Goal: Information Seeking & Learning: Learn about a topic

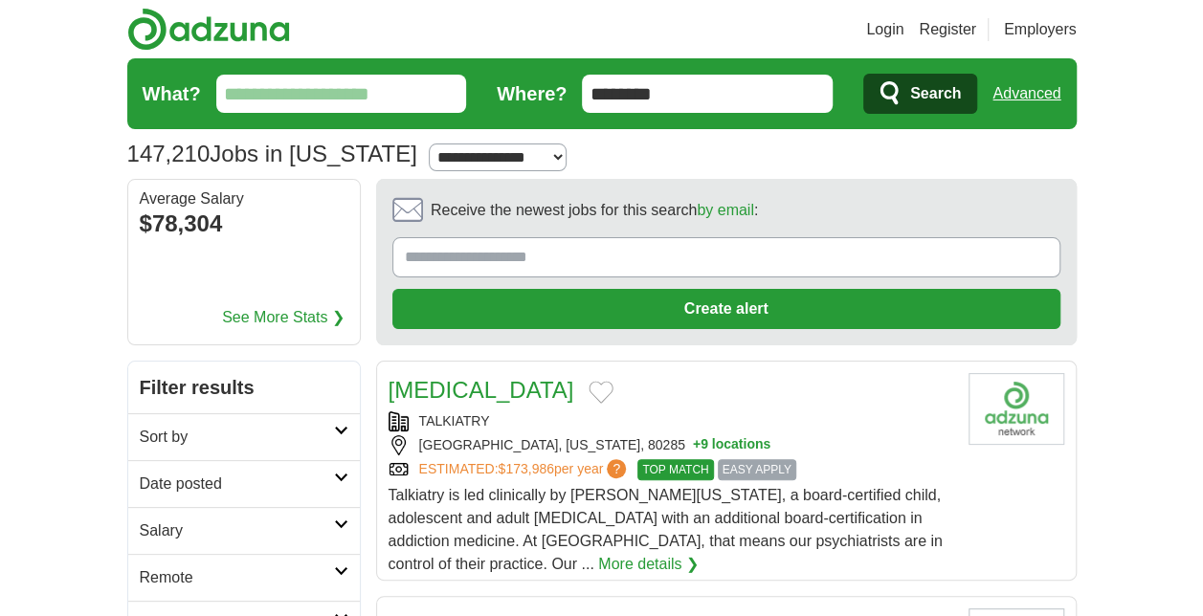
click at [513, 164] on select "**********" at bounding box center [497, 158] width 137 height 28
select select "*"
click at [429, 144] on select "**********" at bounding box center [497, 158] width 137 height 28
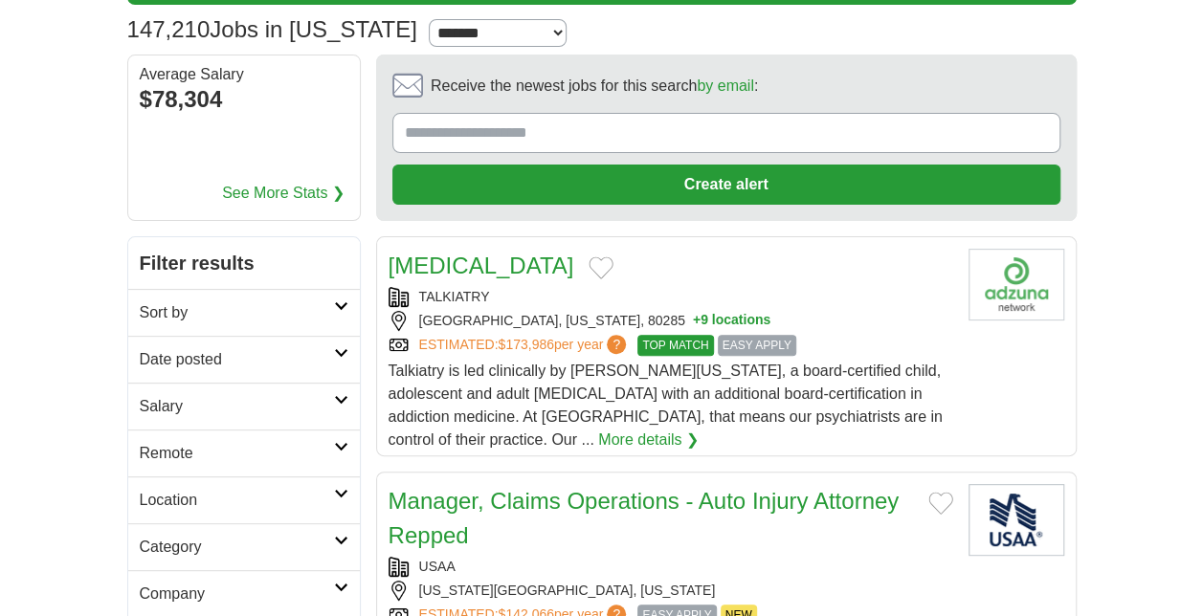
scroll to position [126, 0]
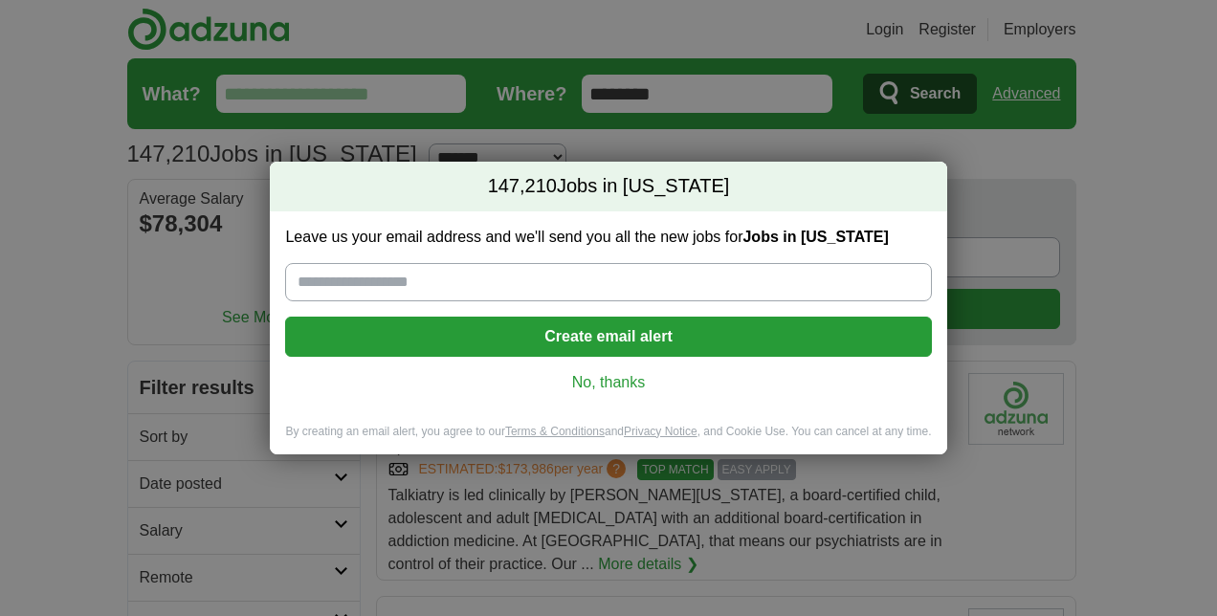
click at [597, 383] on link "No, thanks" at bounding box center [607, 382] width 615 height 21
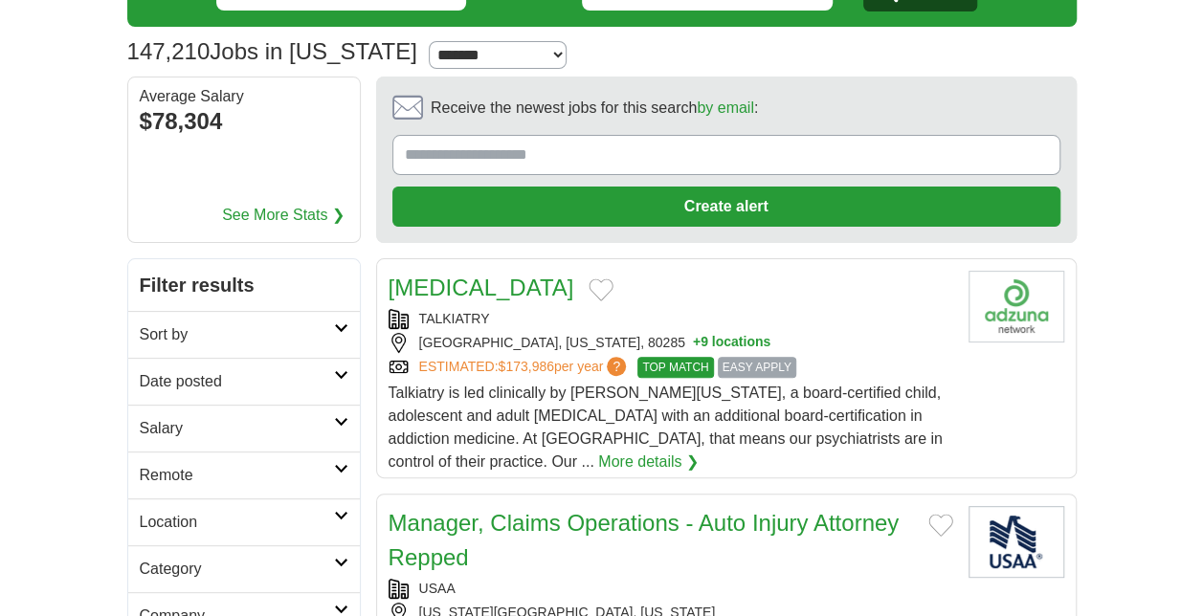
scroll to position [103, 0]
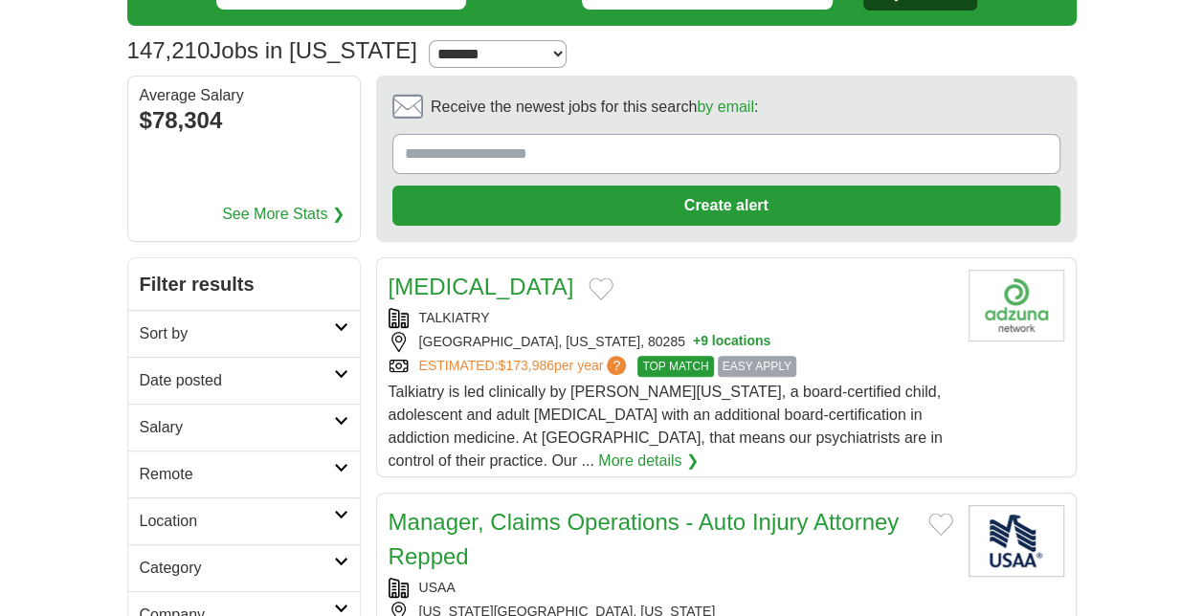
click at [327, 457] on link "Remote" at bounding box center [244, 474] width 232 height 47
click at [299, 519] on div "Remote jobs" at bounding box center [244, 521] width 232 height 46
click at [220, 519] on link "Remote jobs" at bounding box center [183, 520] width 86 height 16
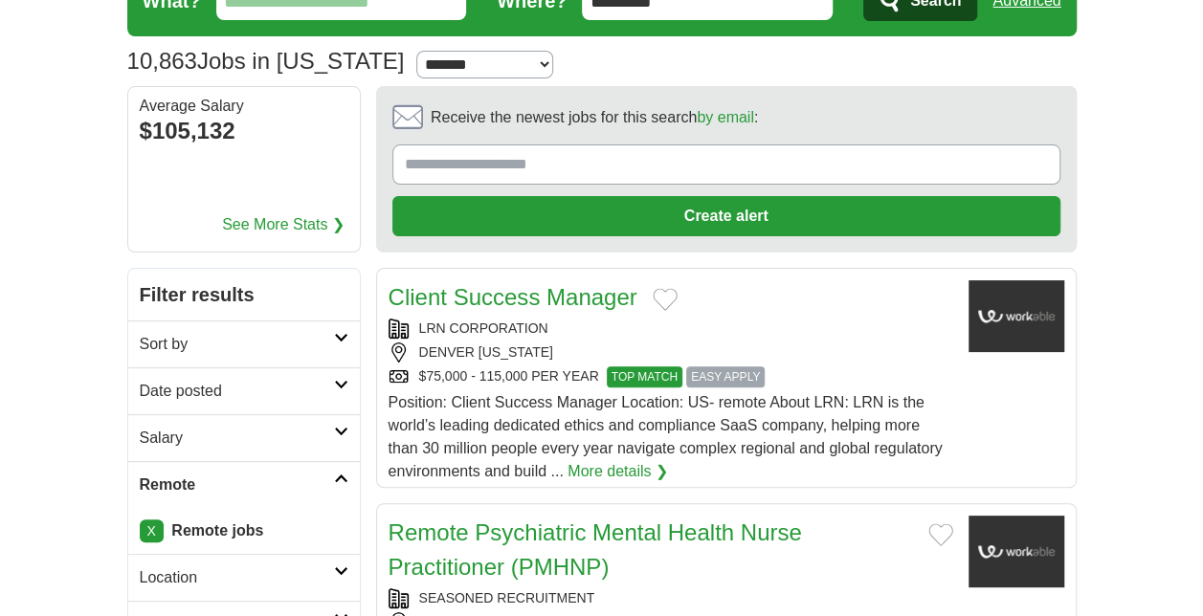
scroll to position [98, 0]
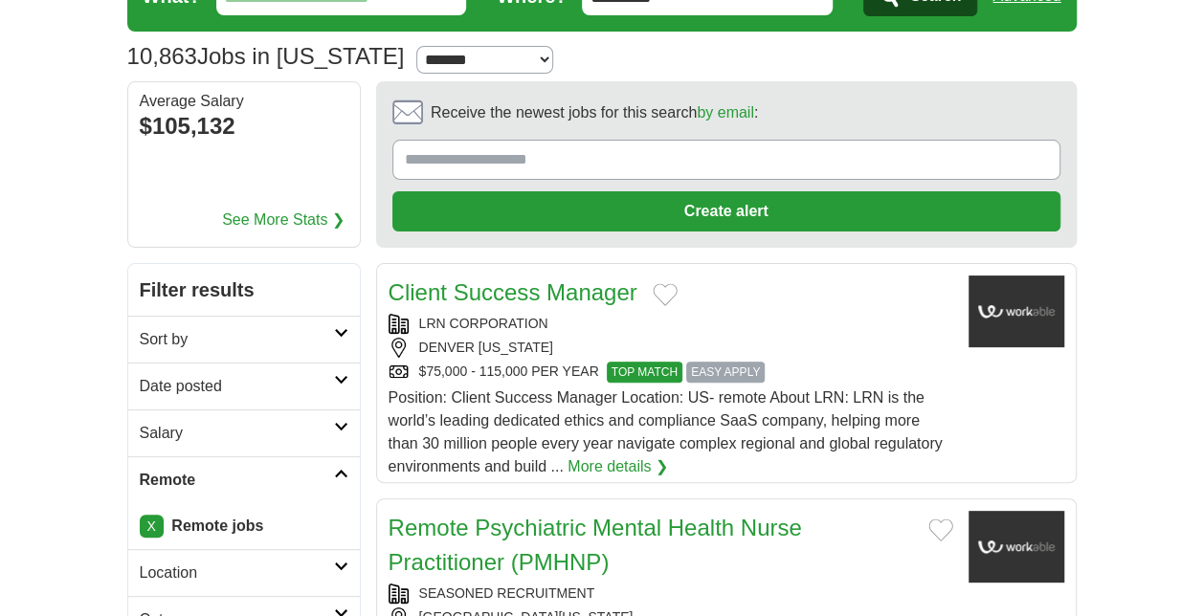
click at [325, 387] on h2 "Date posted" at bounding box center [237, 386] width 194 height 23
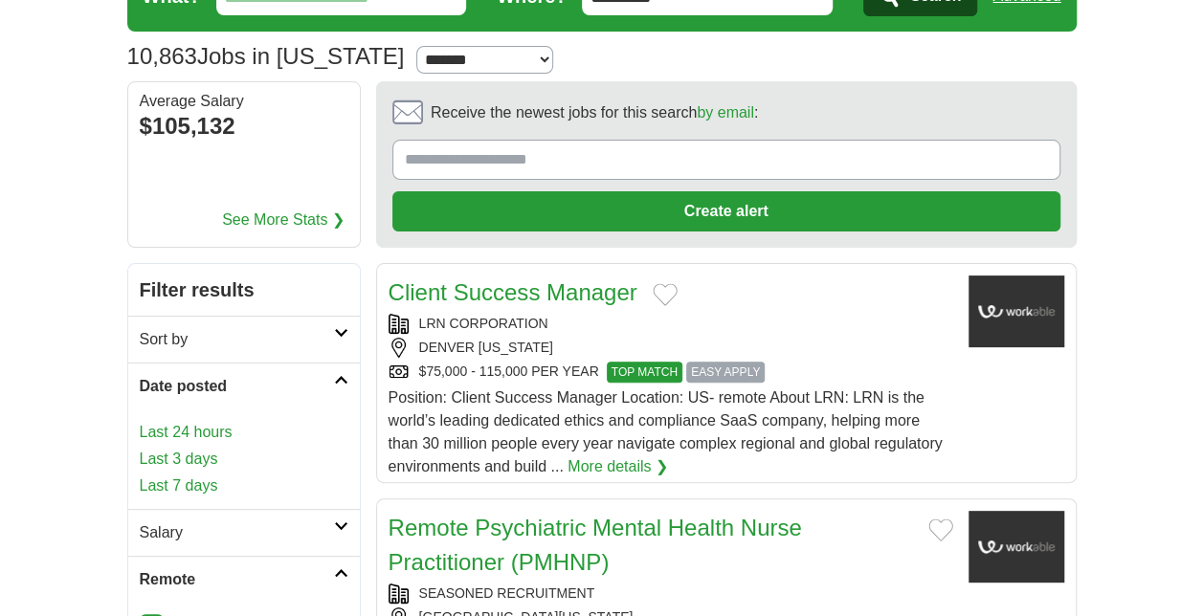
click at [231, 477] on link "Last 7 days" at bounding box center [244, 486] width 209 height 23
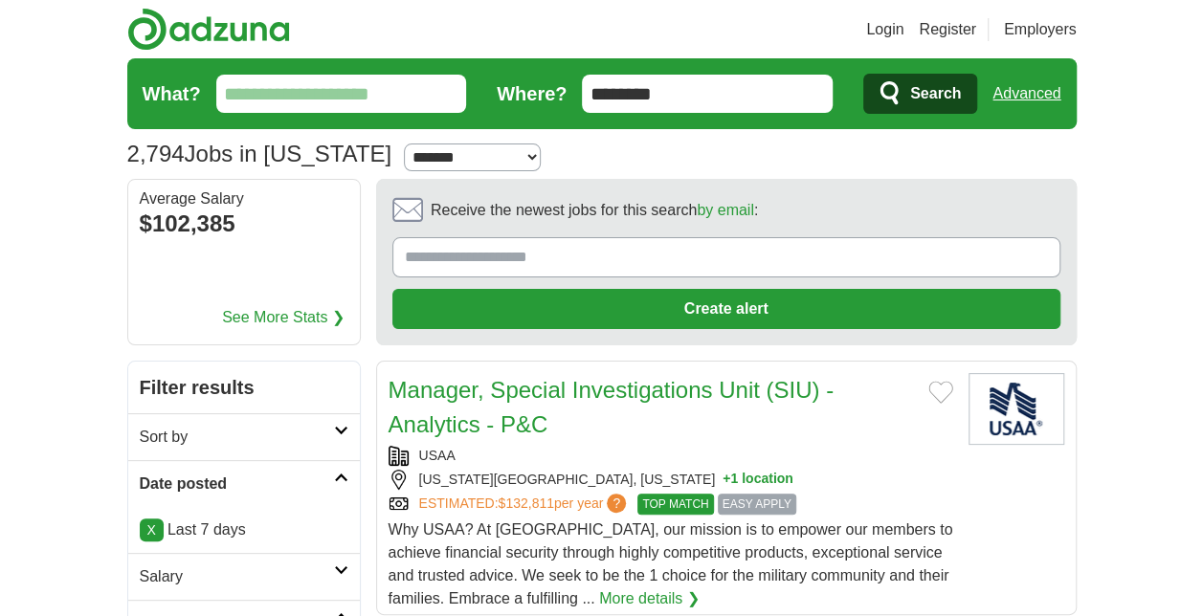
click at [329, 439] on h2 "Sort by" at bounding box center [237, 437] width 194 height 23
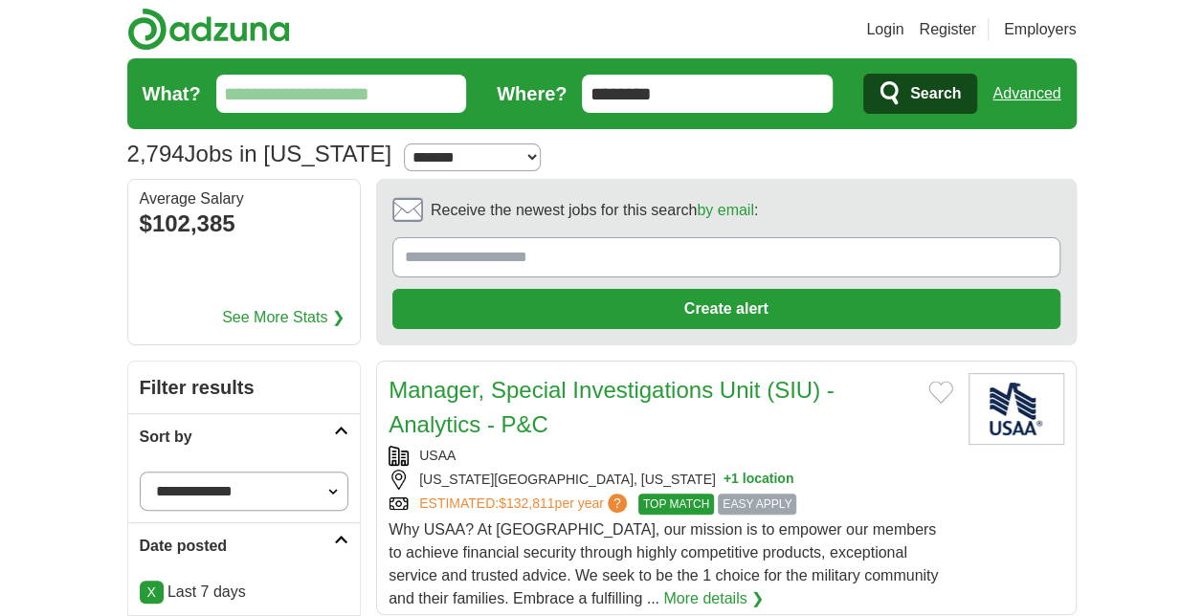
click at [314, 496] on select "**********" at bounding box center [245, 491] width 210 height 39
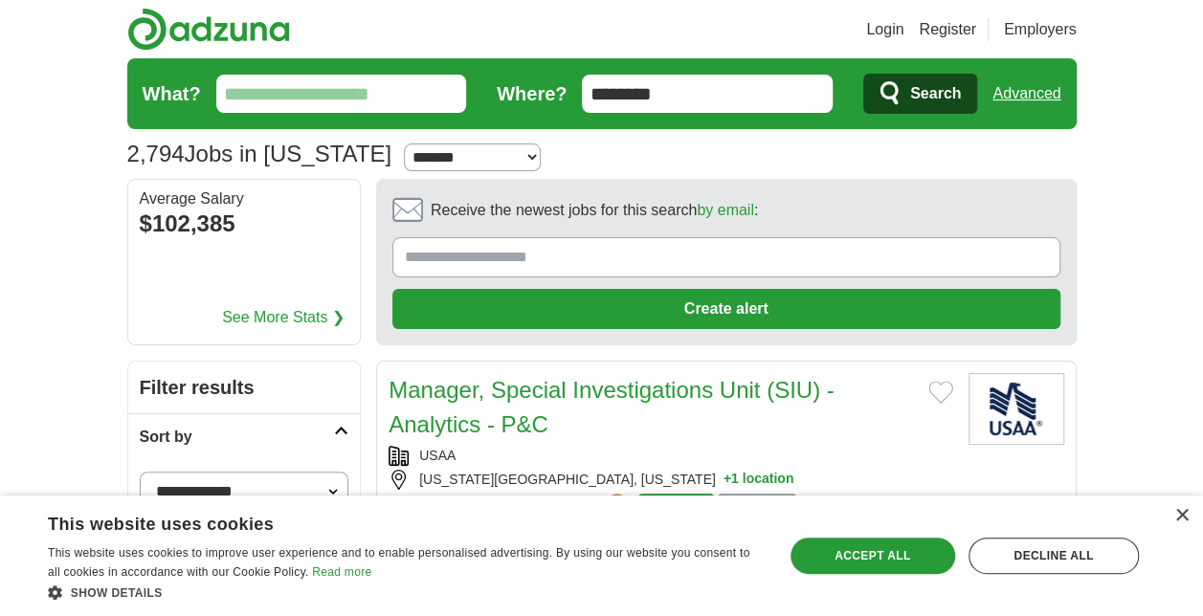
select select "**********"
click at [140, 472] on select "**********" at bounding box center [245, 491] width 210 height 39
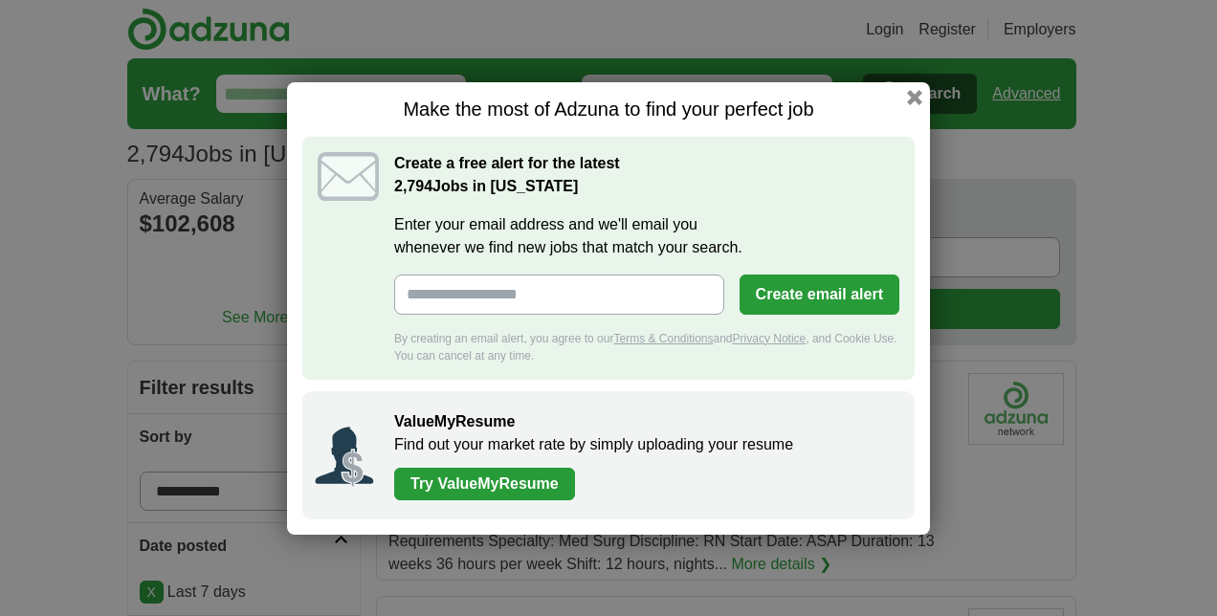
click at [913, 121] on h1 "Make the most of Adzuna to find your perfect job" at bounding box center [608, 110] width 612 height 24
click at [915, 100] on button "button" at bounding box center [914, 96] width 21 height 21
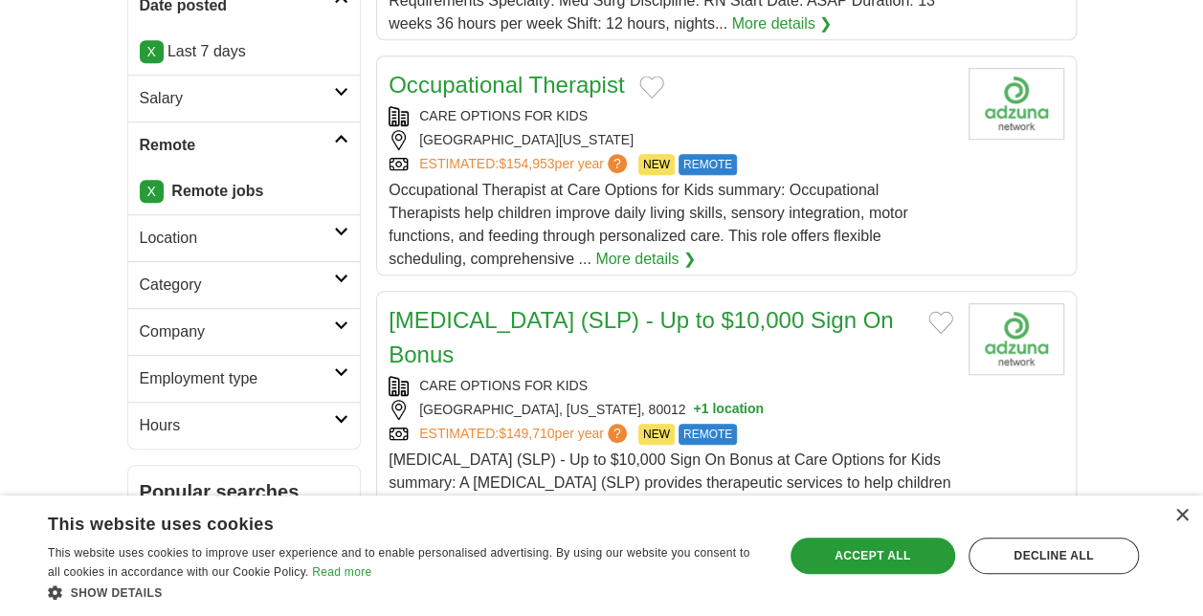
scroll to position [545, 0]
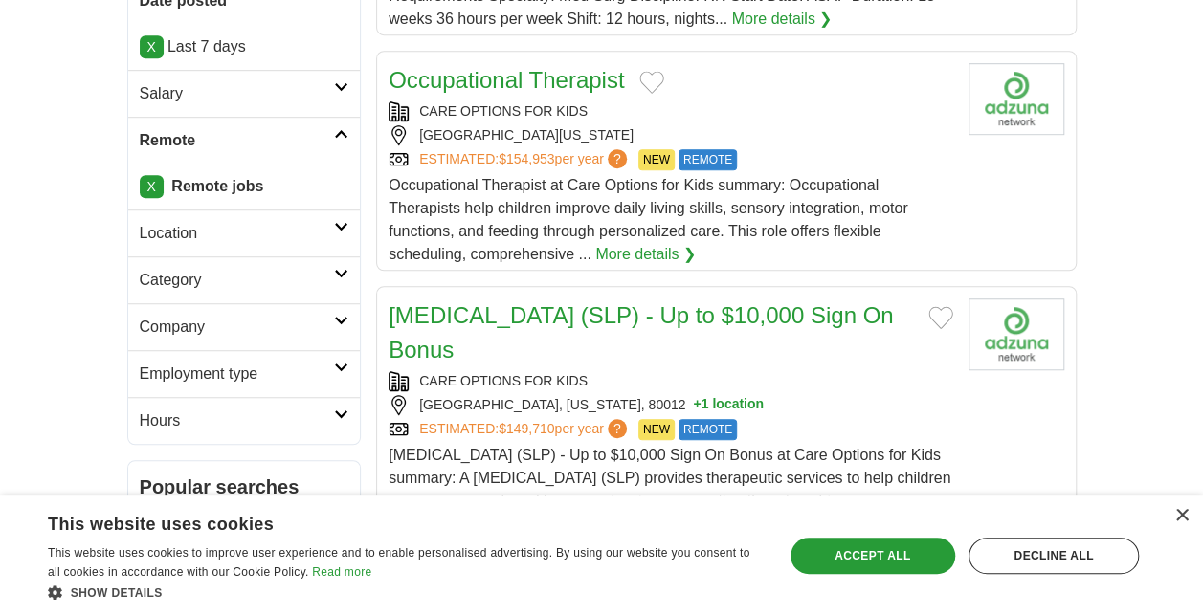
click at [336, 279] on link "Category" at bounding box center [244, 279] width 232 height 47
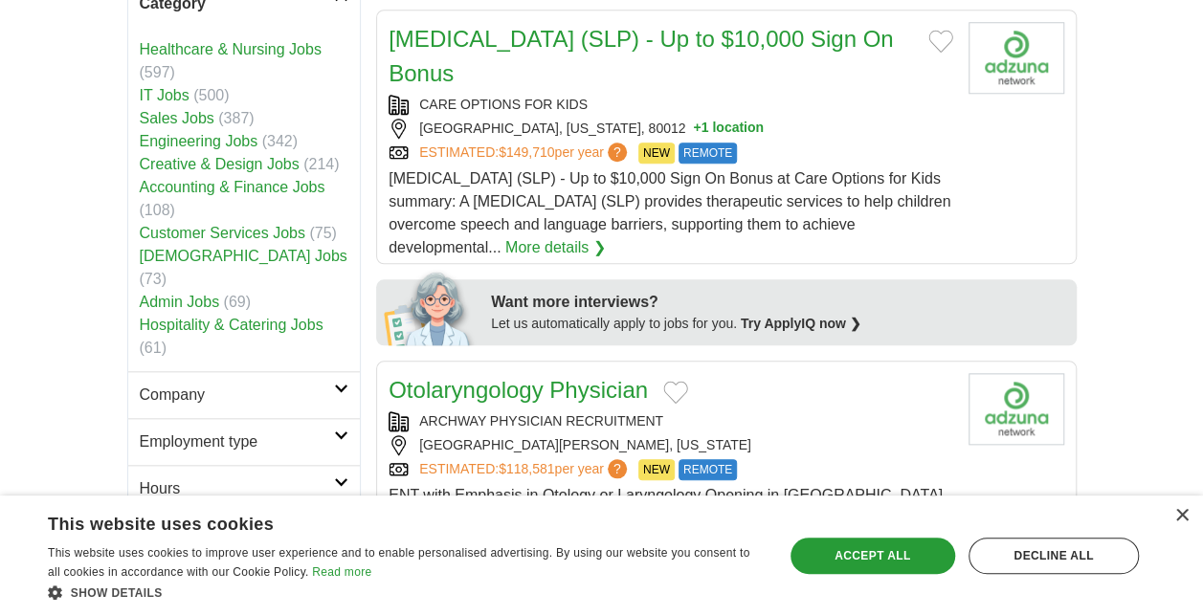
scroll to position [823, 0]
click at [337, 370] on link "Company" at bounding box center [244, 393] width 232 height 47
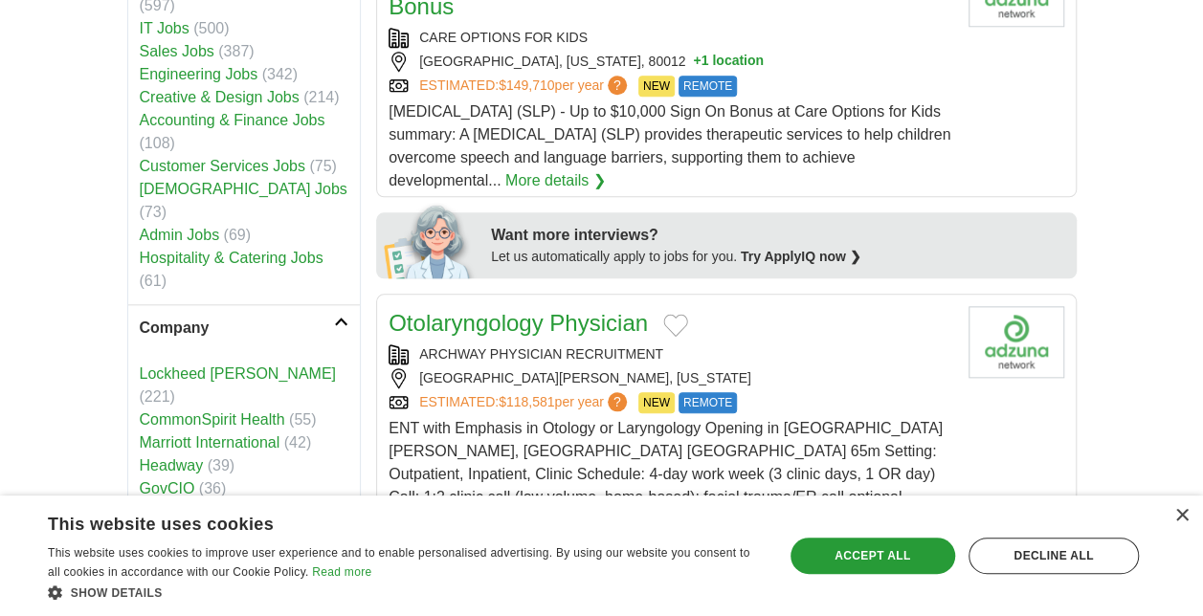
scroll to position [906, 0]
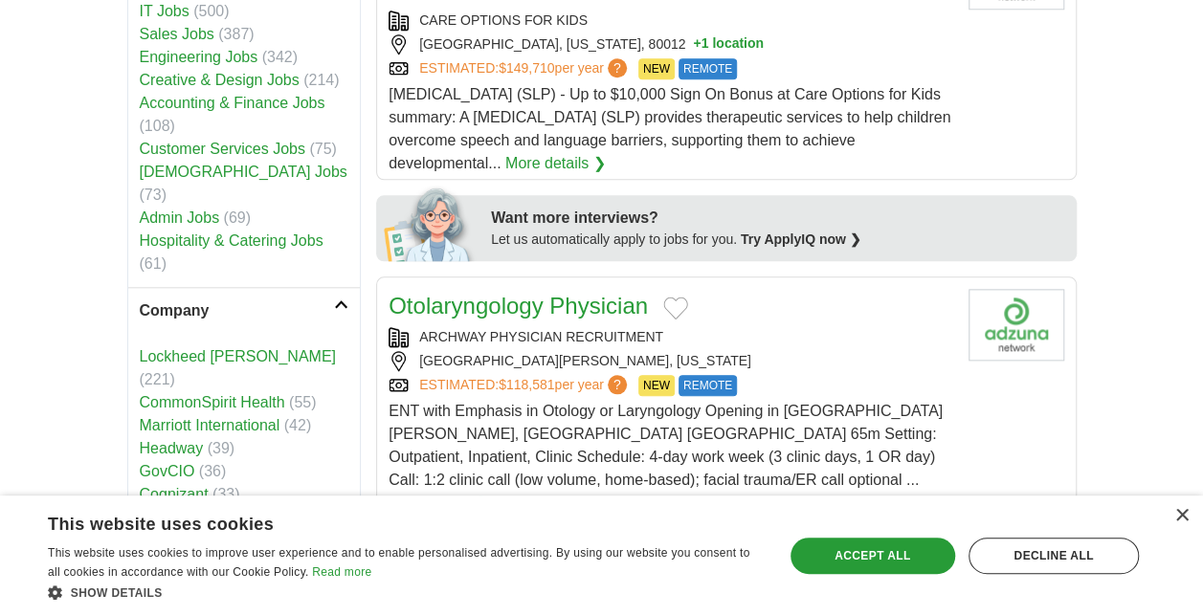
click at [268, 141] on link "Customer Services Jobs" at bounding box center [223, 149] width 166 height 16
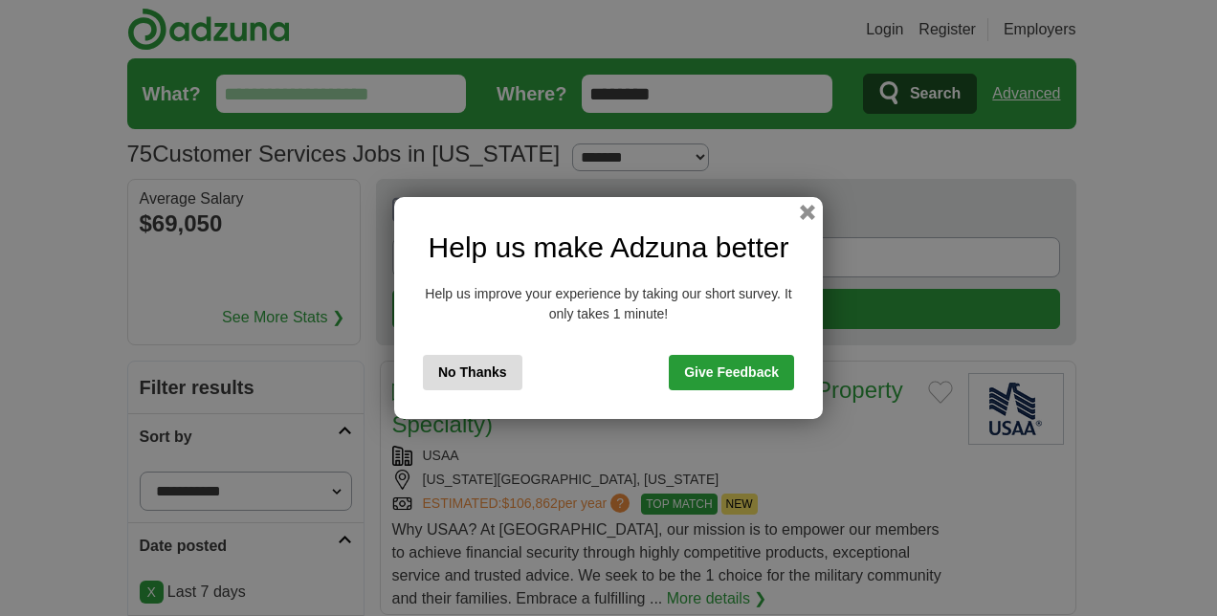
click at [509, 387] on button "No Thanks" at bounding box center [473, 372] width 100 height 35
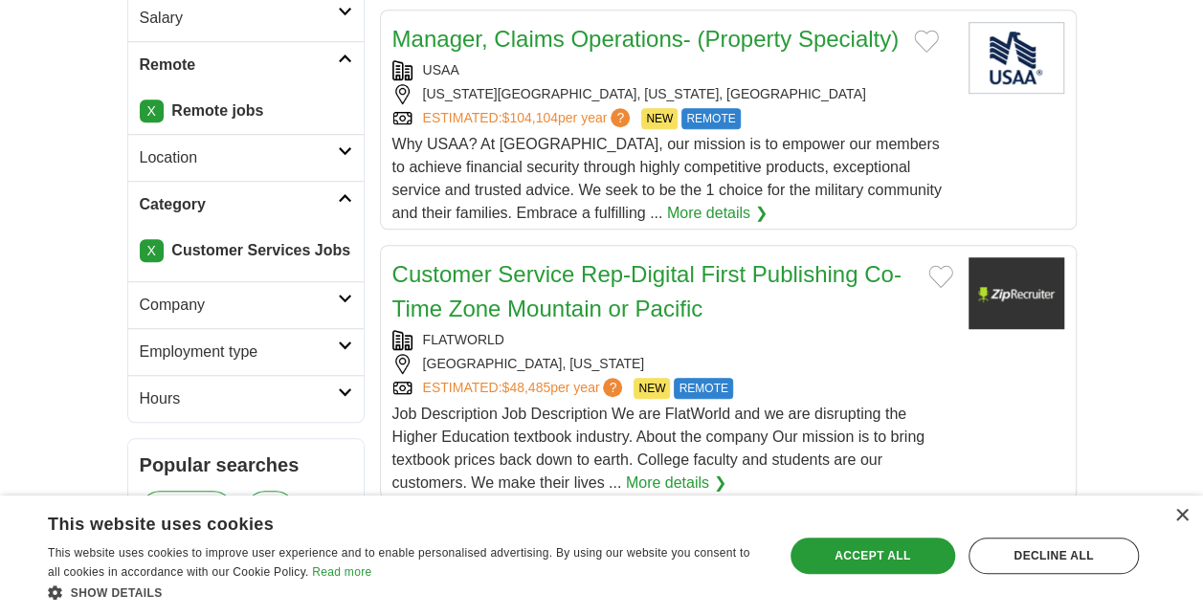
scroll to position [627, 0]
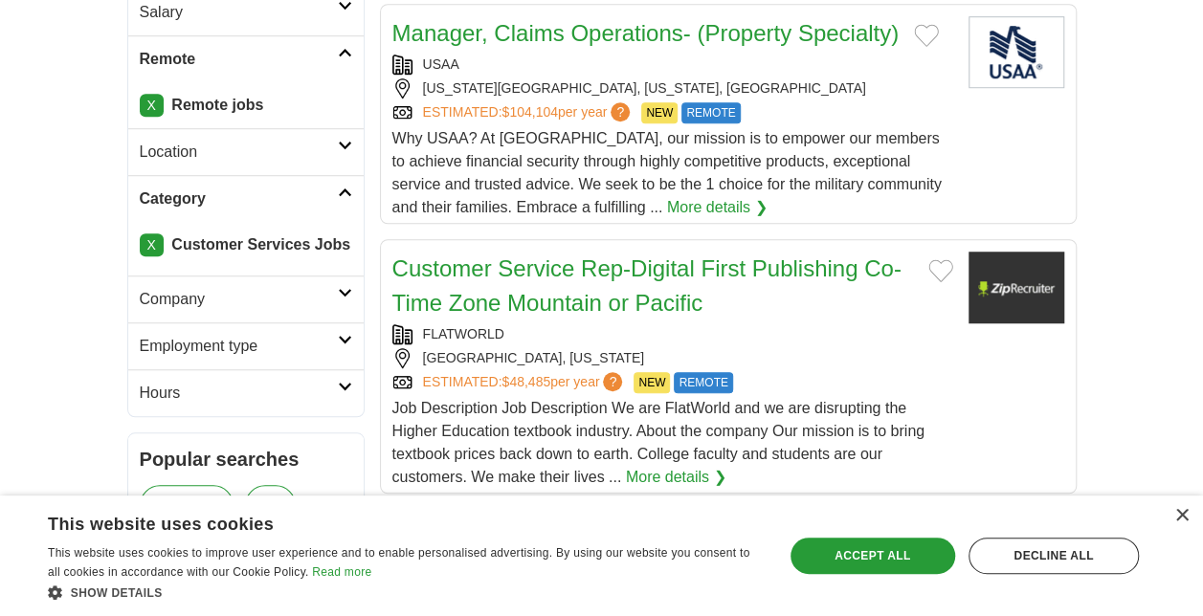
click at [346, 346] on link "Employment type" at bounding box center [245, 345] width 235 height 47
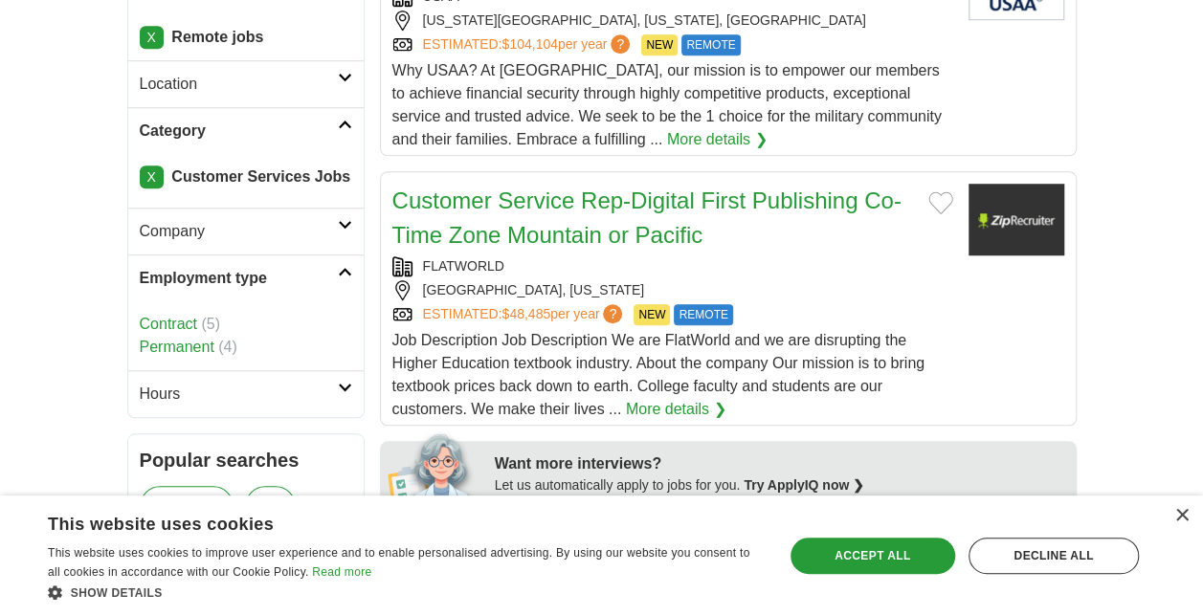
click at [339, 391] on link "Hours" at bounding box center [245, 393] width 235 height 47
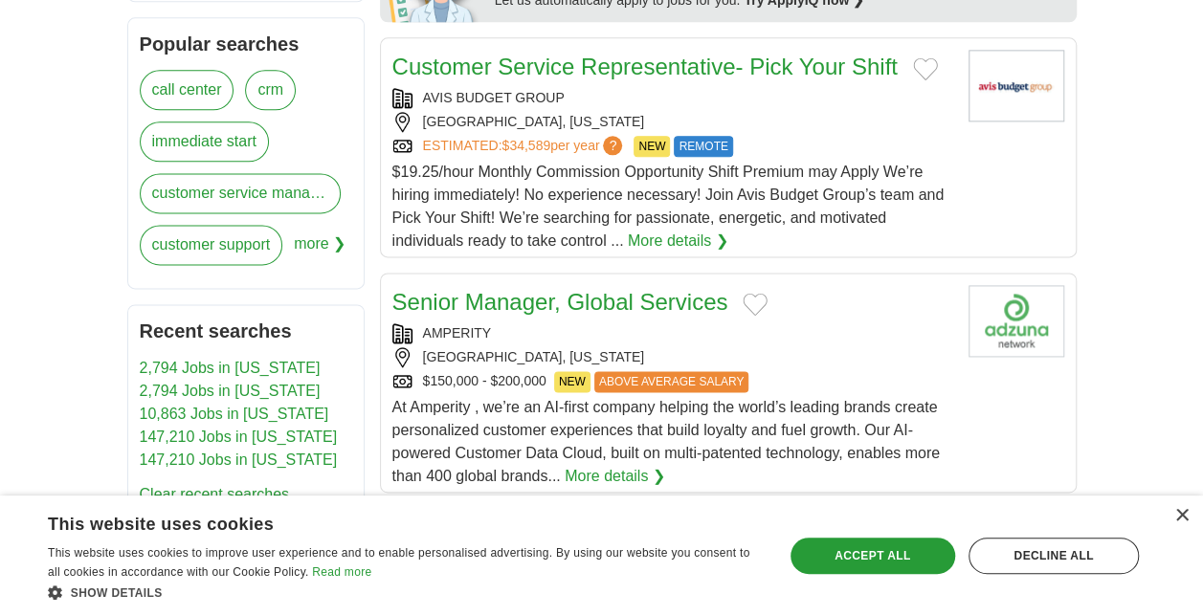
scroll to position [1164, 0]
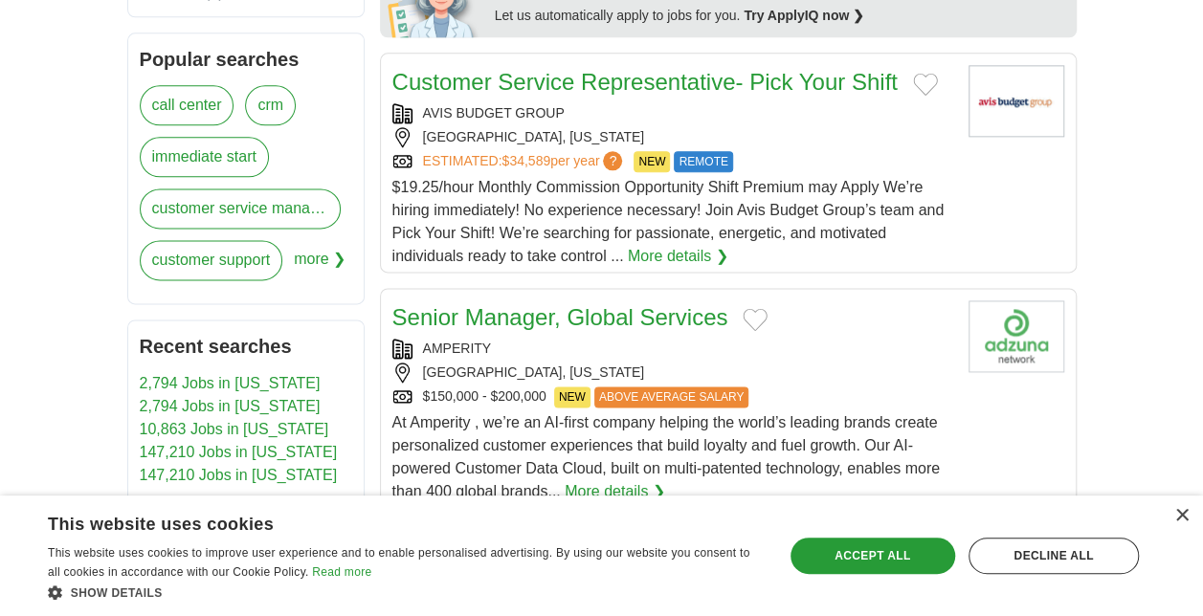
click at [809, 86] on link "Customer Service Representative- Pick Your Shift" at bounding box center [644, 82] width 505 height 26
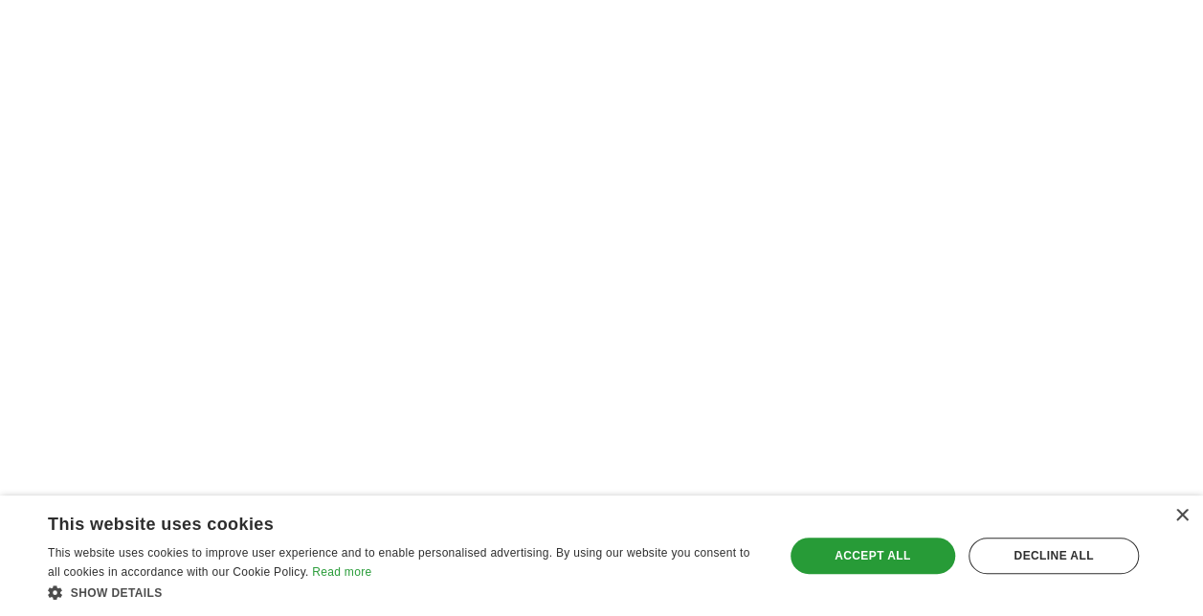
scroll to position [3467, 0]
